Goal: Information Seeking & Learning: Learn about a topic

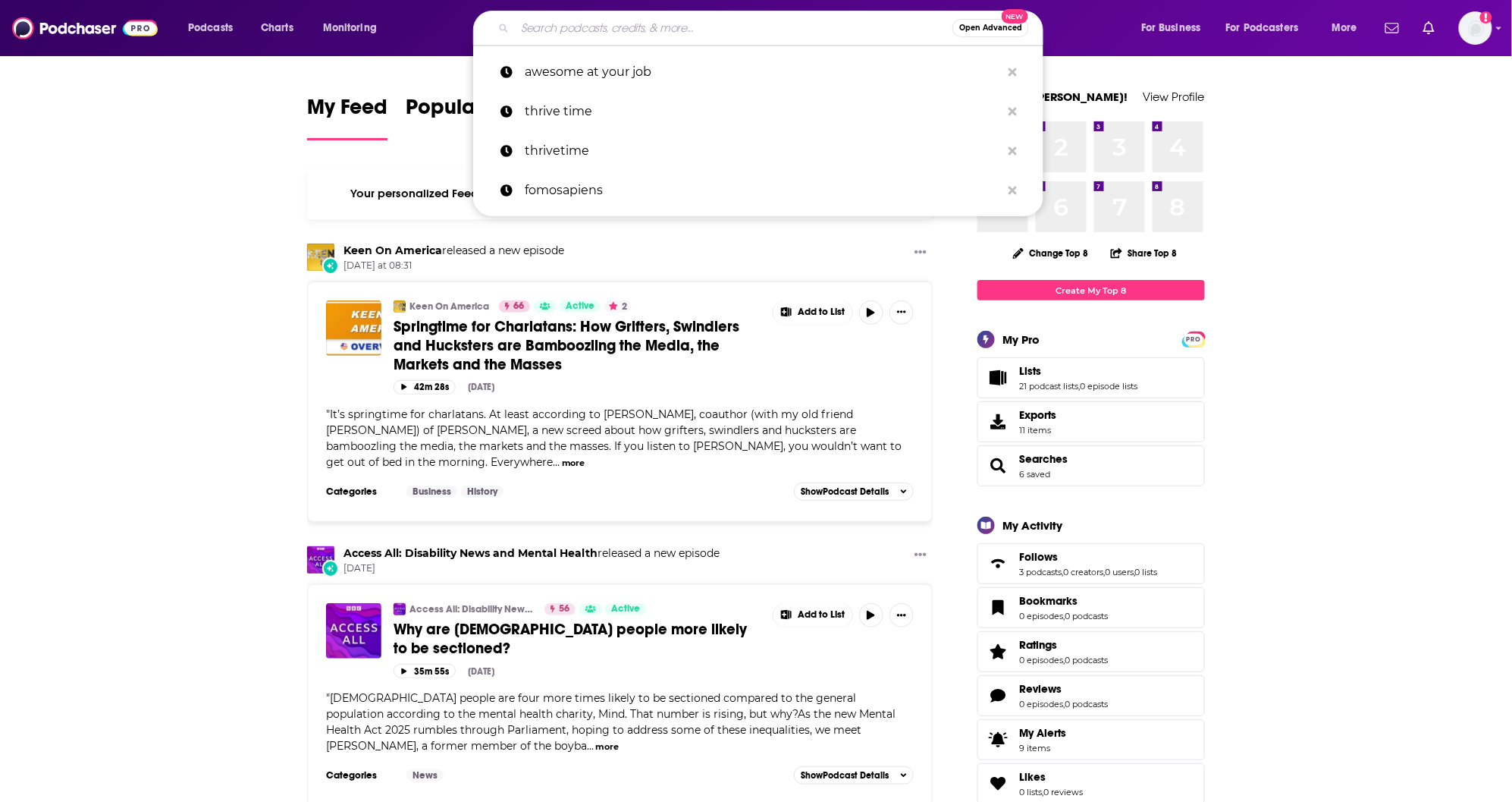
click at [540, 18] on input "Search podcasts, credits, & more..." at bounding box center [734, 28] width 438 height 24
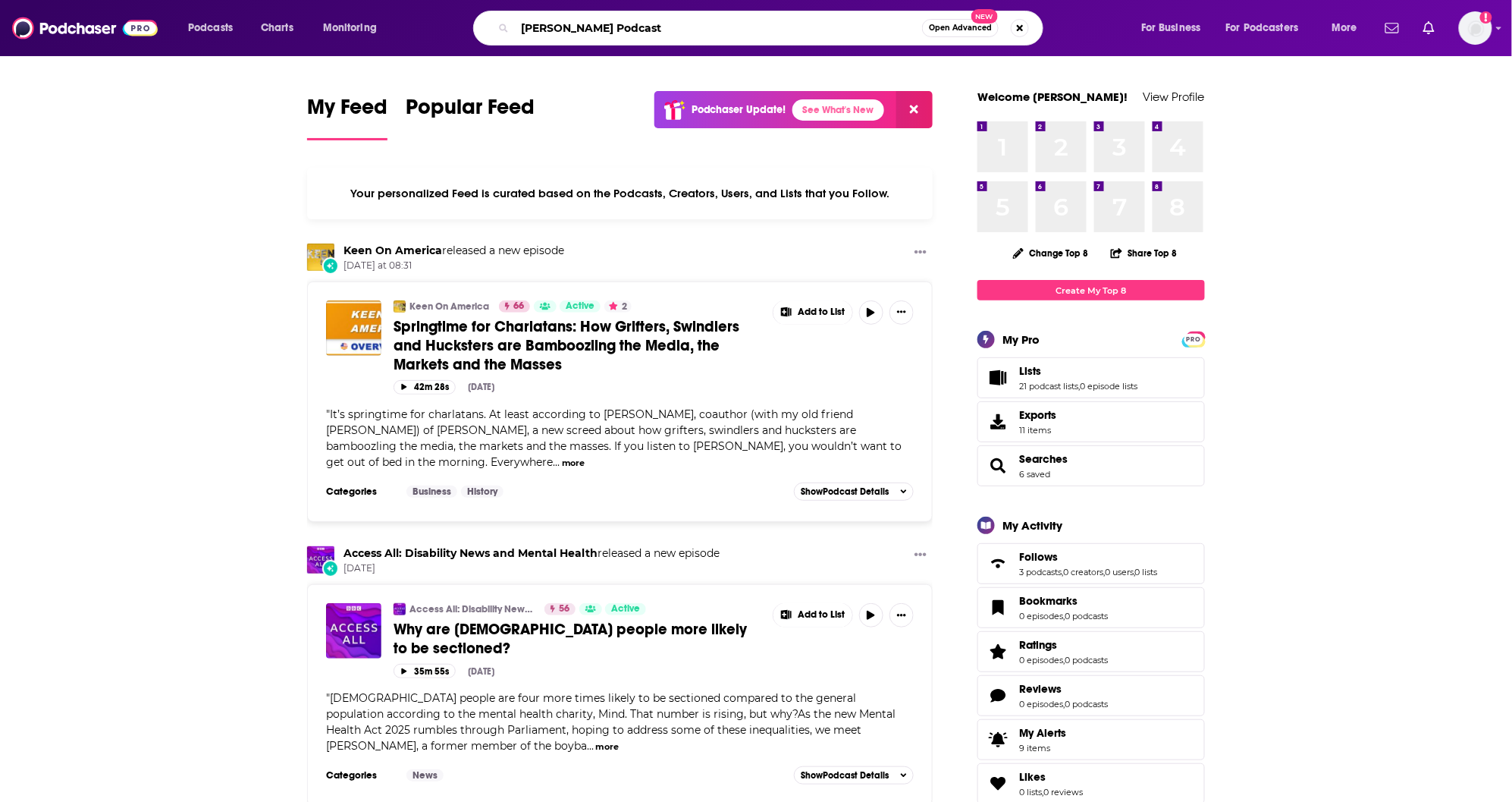
type input "[PERSON_NAME] Podcast"
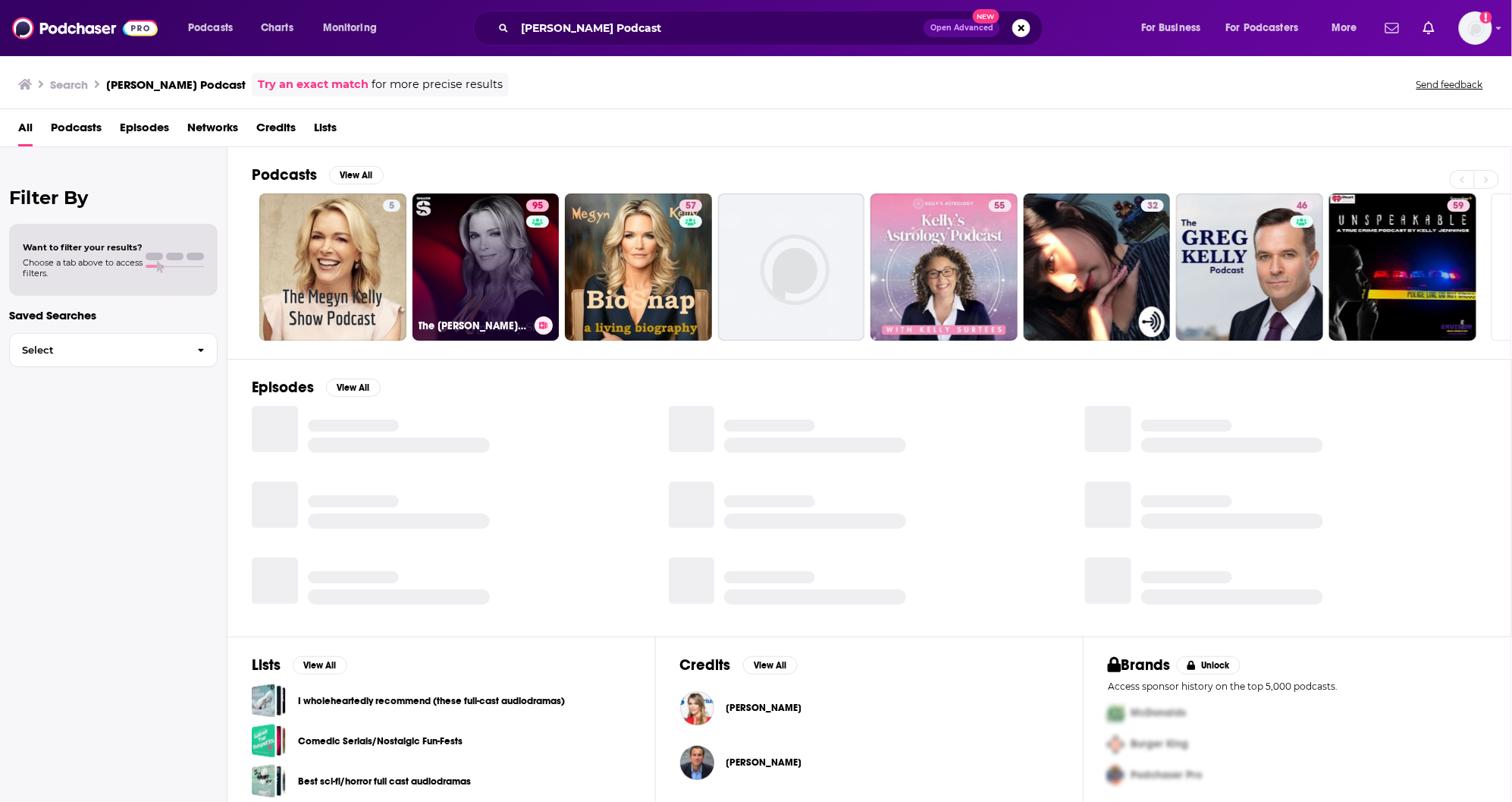
click at [486, 275] on link "95 The [PERSON_NAME] Show" at bounding box center [487, 267] width 147 height 147
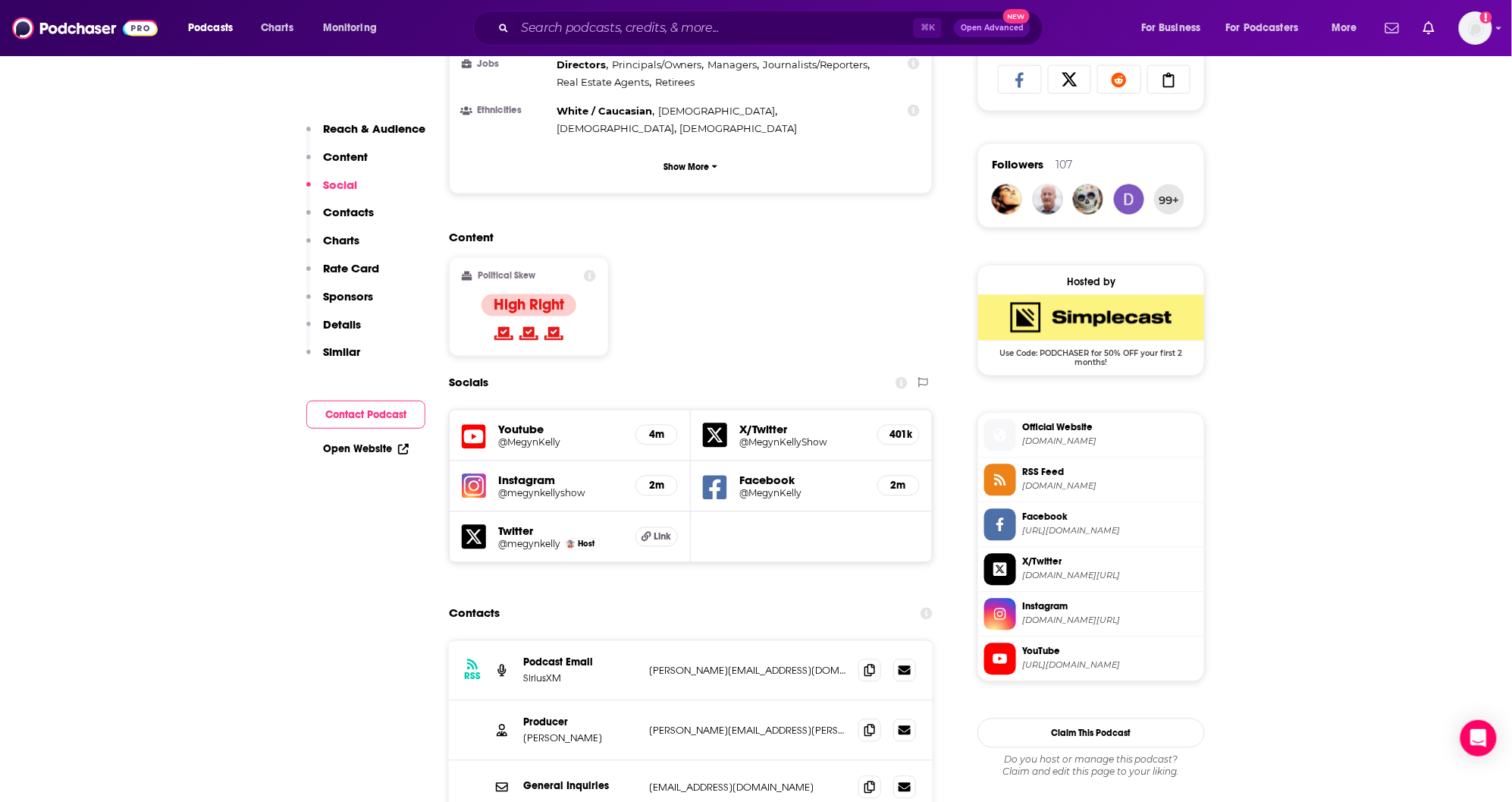
scroll to position [1129, 0]
